Goal: Information Seeking & Learning: Learn about a topic

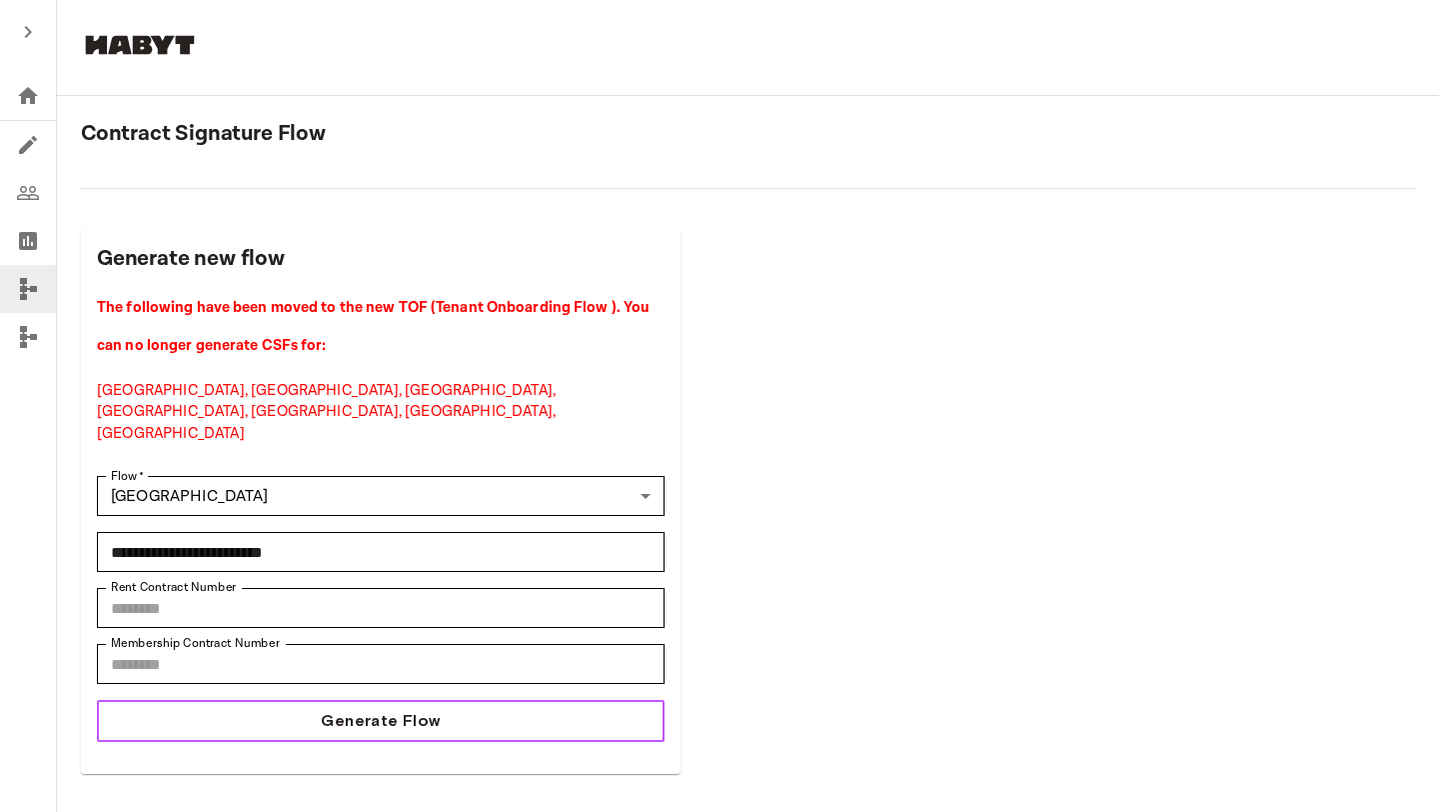
click at [340, 709] on span "Generate Flow" at bounding box center [380, 721] width 119 height 24
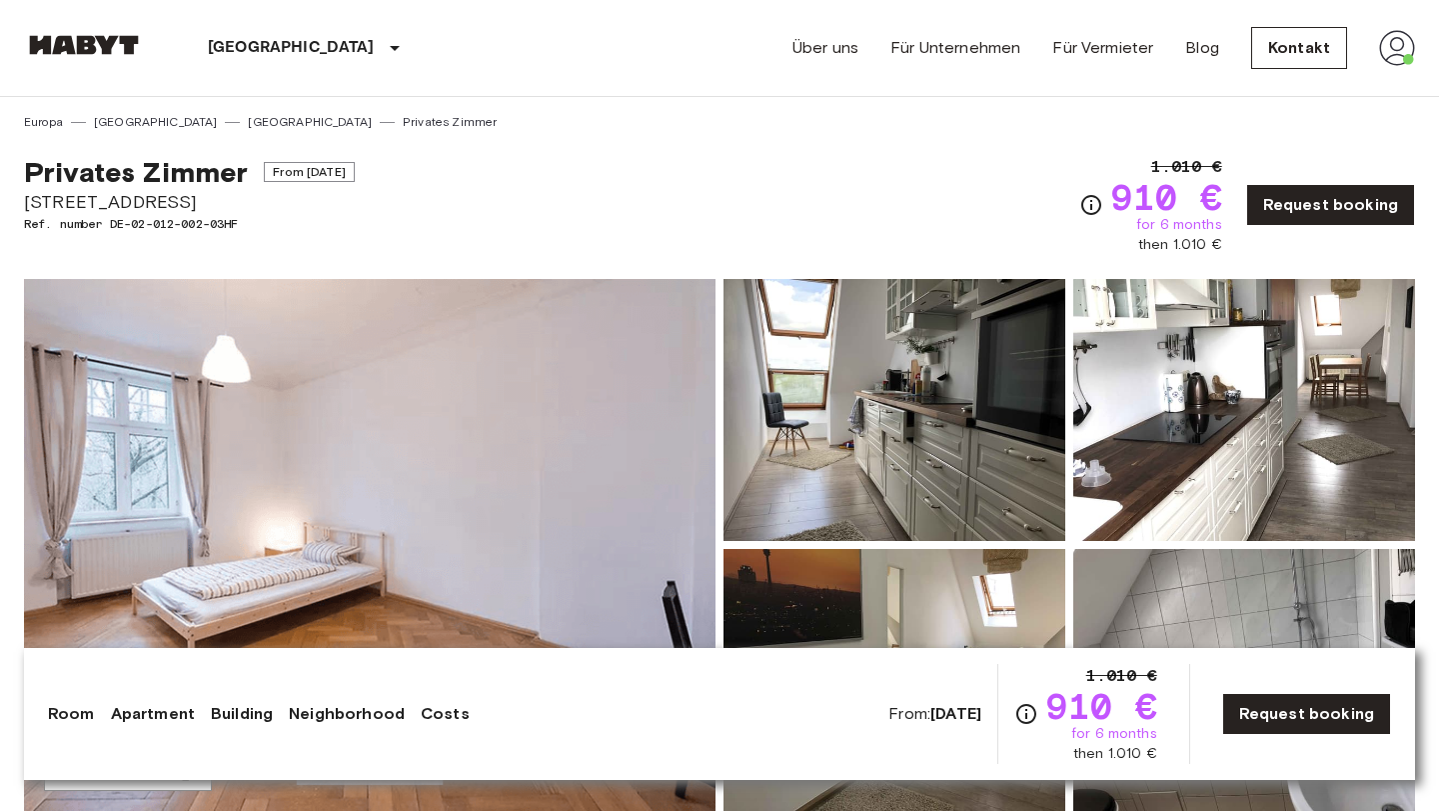
drag, startPoint x: 111, startPoint y: 222, endPoint x: 278, endPoint y: 209, distance: 167.4
click at [278, 209] on div "Privates Zimmer From Nov 4 2025 Kapuzinerstraße 35 Ref. number DE-02-012-002-03…" at bounding box center [189, 205] width 331 height 100
click at [223, 241] on div "Privates Zimmer From Nov 4 2025 Kapuzinerstraße 35 Ref. number DE-02-012-002-03…" at bounding box center [189, 205] width 331 height 100
drag, startPoint x: 112, startPoint y: 223, endPoint x: 251, endPoint y: 224, distance: 138.9
click at [251, 224] on span "Ref. number DE-02-012-002-03HF" at bounding box center [189, 224] width 331 height 18
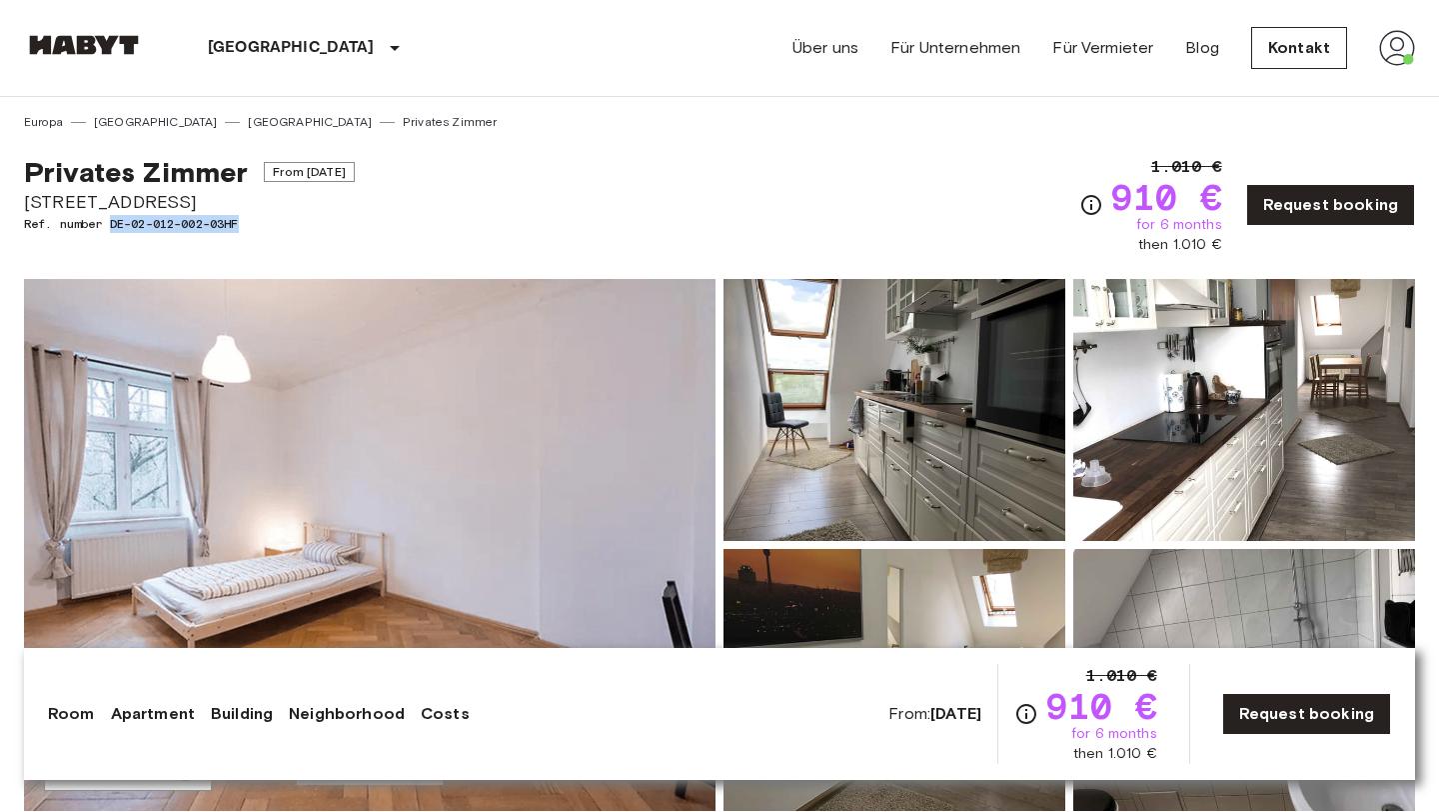
copy span "DE-02-012-002-03HF"
